Goal: Find specific page/section: Find specific page/section

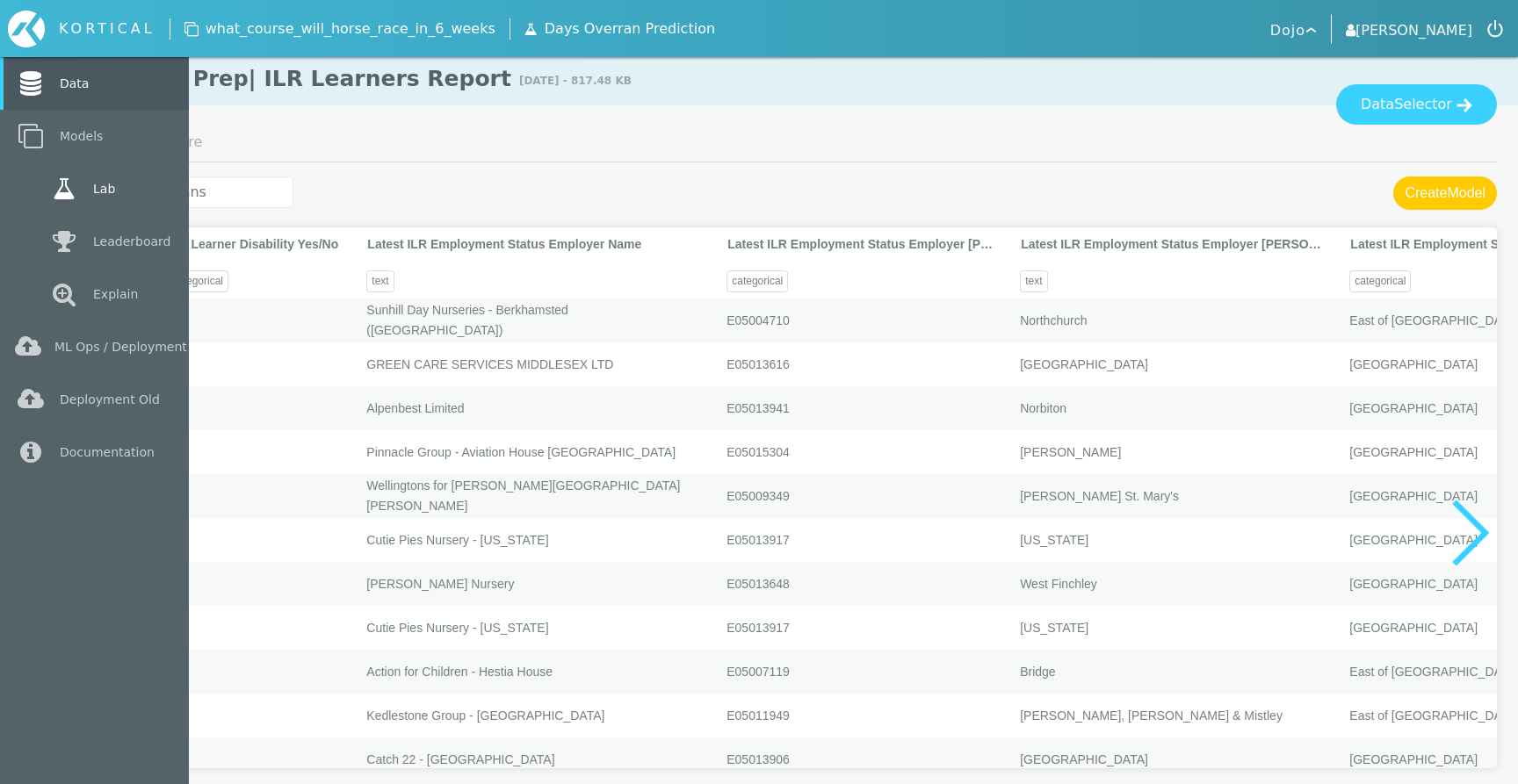
click at [67, 197] on icon at bounding box center [63, 189] width 31 height 25
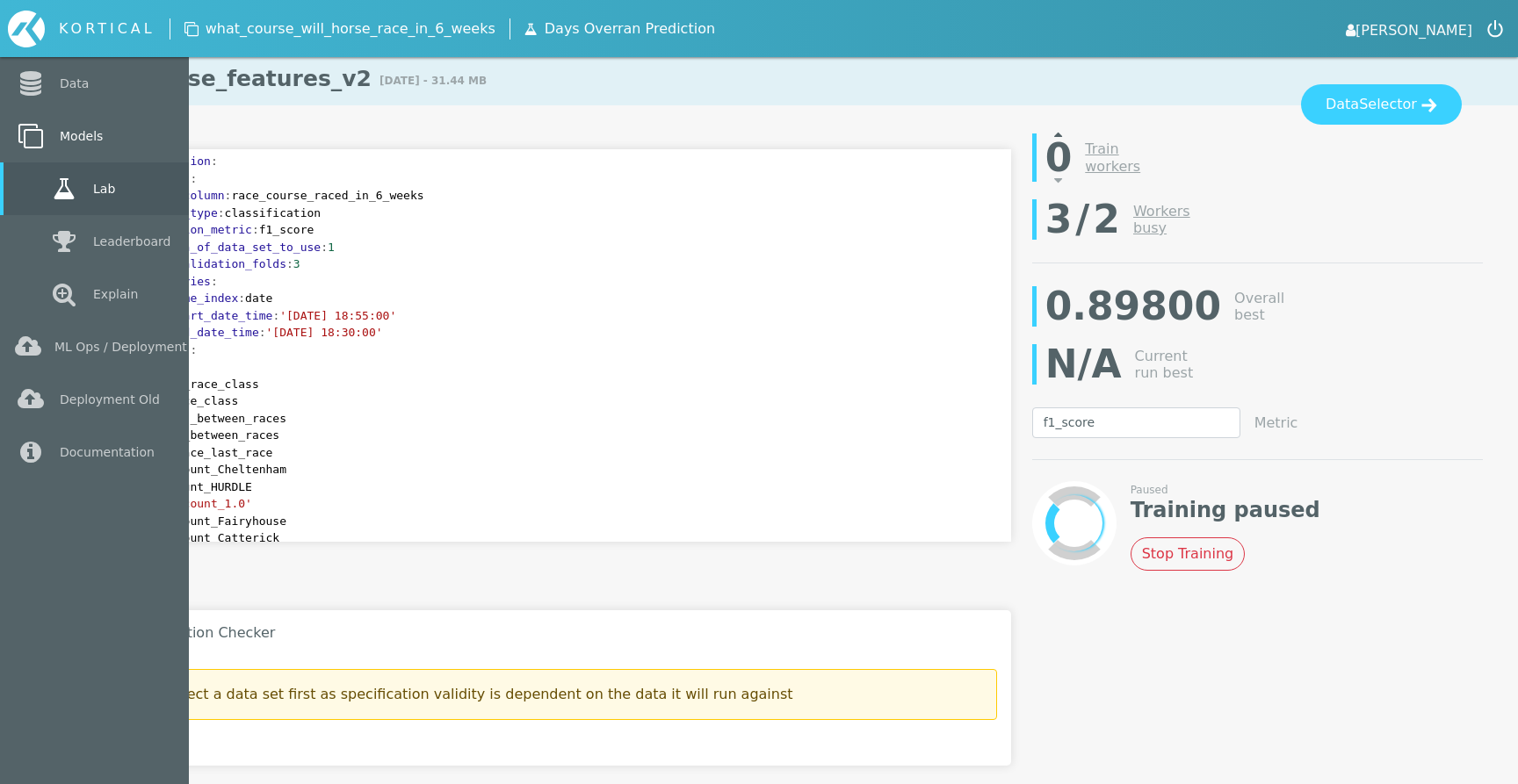
click at [48, 144] on link "Models" at bounding box center [95, 136] width 189 height 53
